Goal: Ask a question: Seek information or help from site administrators or community

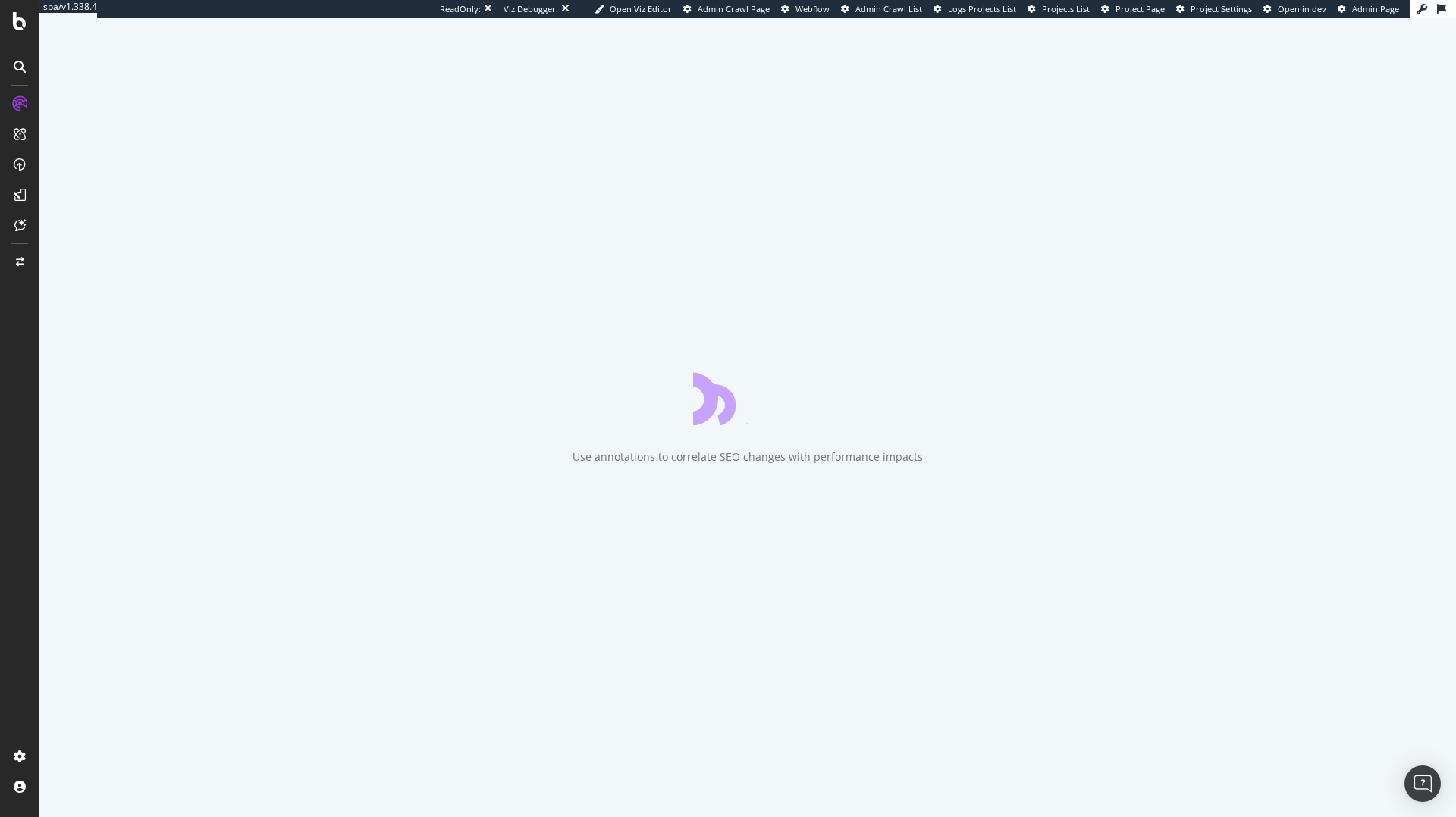
click at [1065, 15] on div "ReadOnly: Viz Debugger: Open Viz Editor Admin Crawl Page Webflow Admin Crawl Li…" at bounding box center [925, 9] width 970 height 18
click at [1075, 9] on span "Projects List" at bounding box center [1065, 8] width 48 height 12
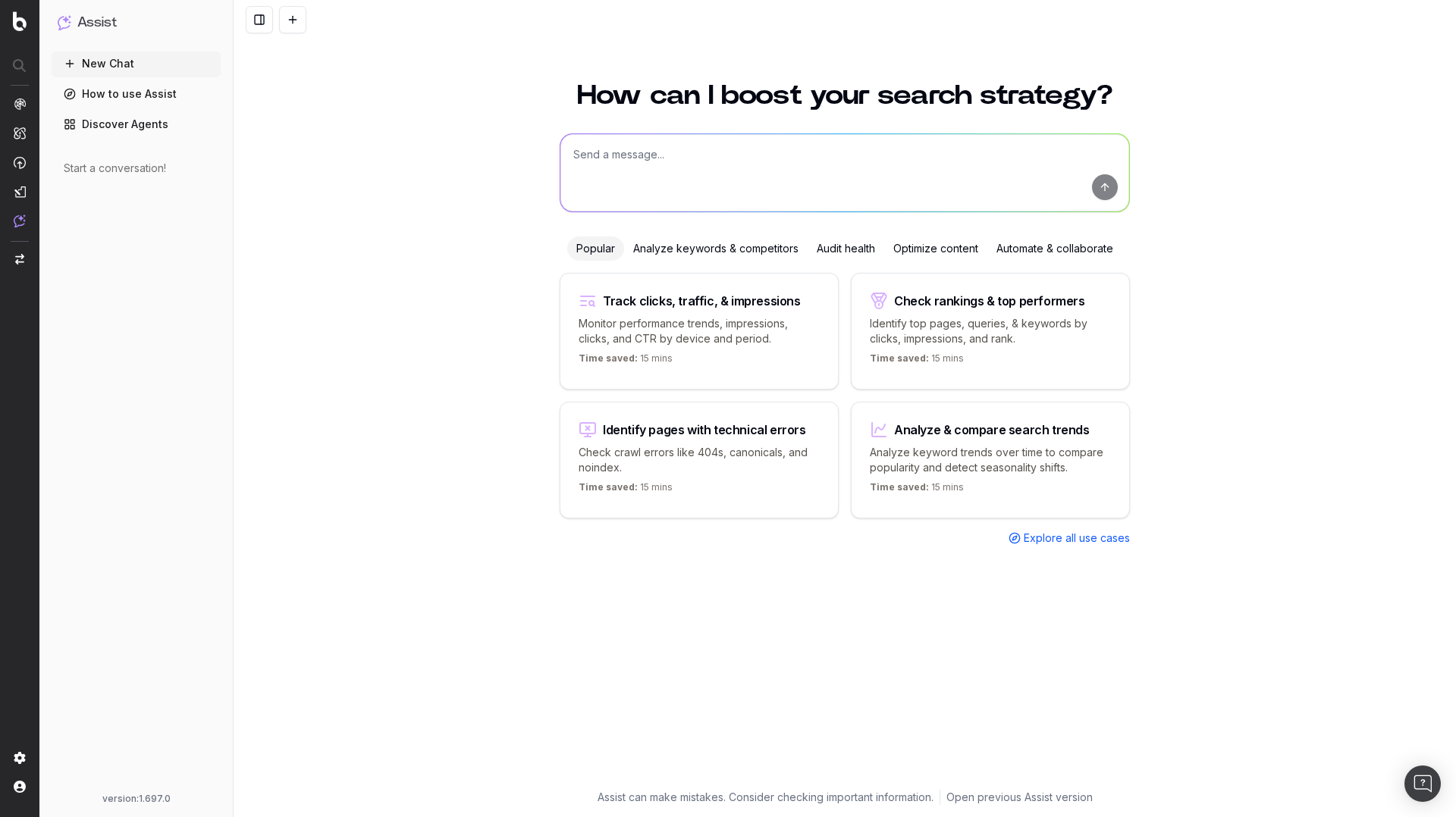
click at [832, 174] on textarea at bounding box center [845, 173] width 569 height 77
type textarea "What's my website description?"
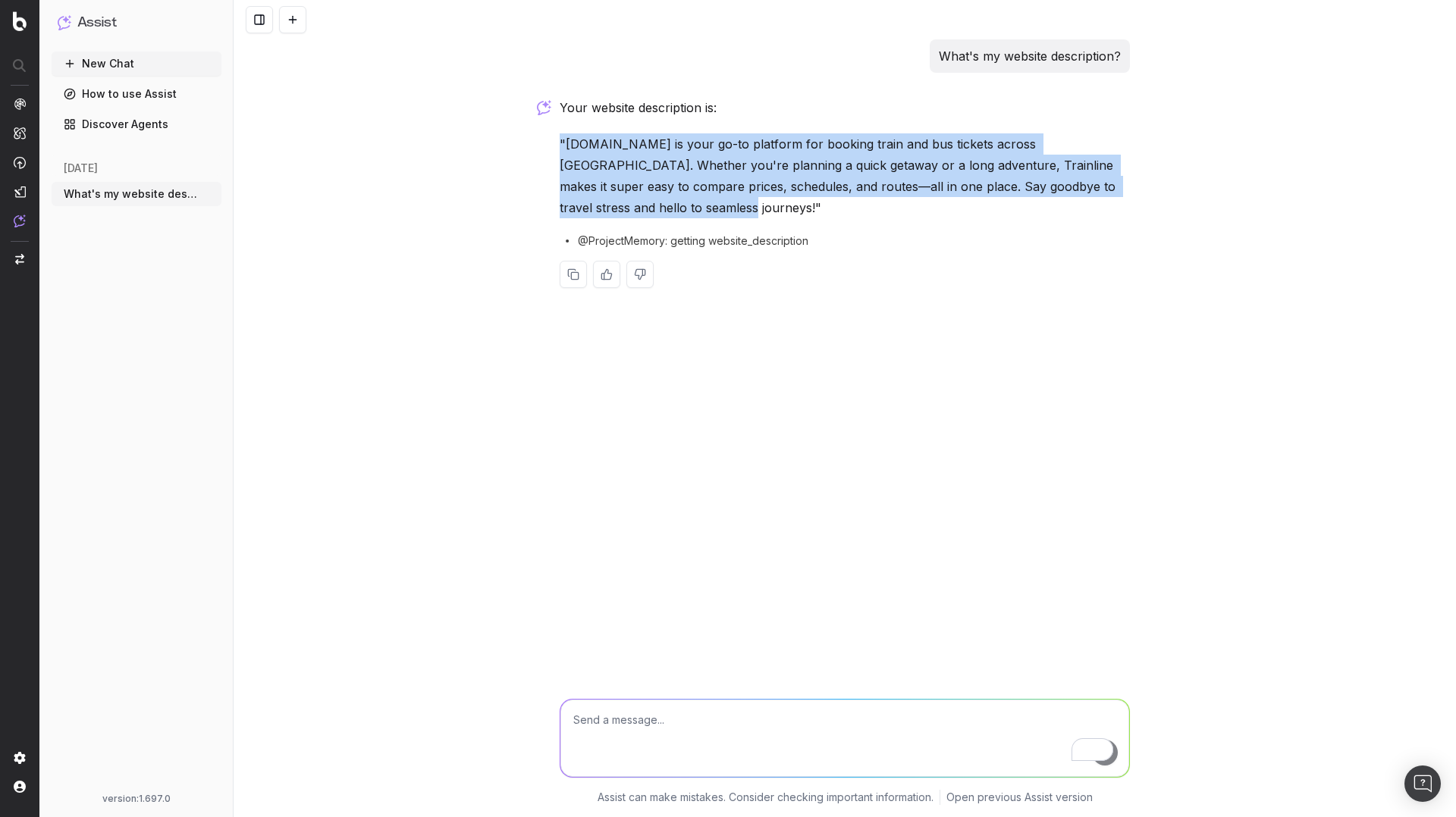
drag, startPoint x: 564, startPoint y: 145, endPoint x: 652, endPoint y: 202, distance: 104.8
click at [655, 202] on div "What's my website description? Your website description is: "[DOMAIN_NAME] is y…" at bounding box center [844, 175] width 582 height 273
copy p ""[DOMAIN_NAME] is your go-to platform for booking train and bus tickets across …"
